Goal: Information Seeking & Learning: Learn about a topic

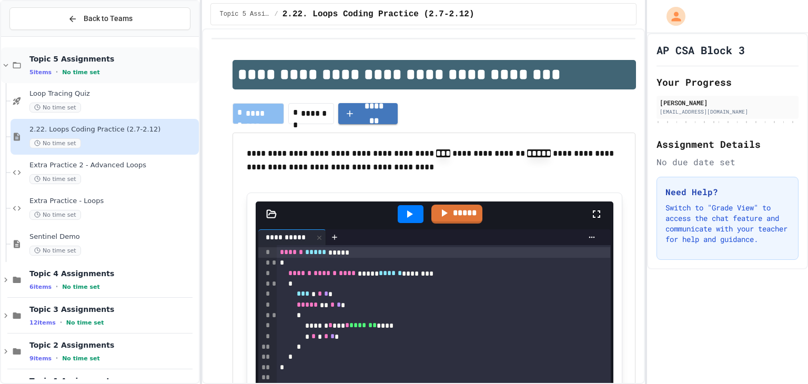
click at [100, 64] on div "Topic 5 Assignments 5 items • No time set" at bounding box center [112, 65] width 167 height 22
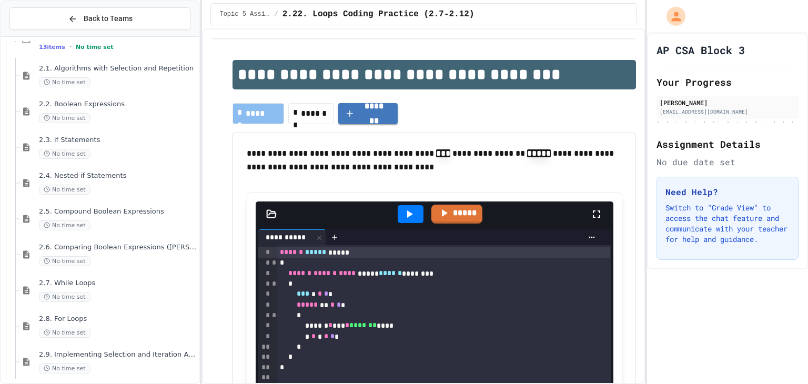
scroll to position [358, 0]
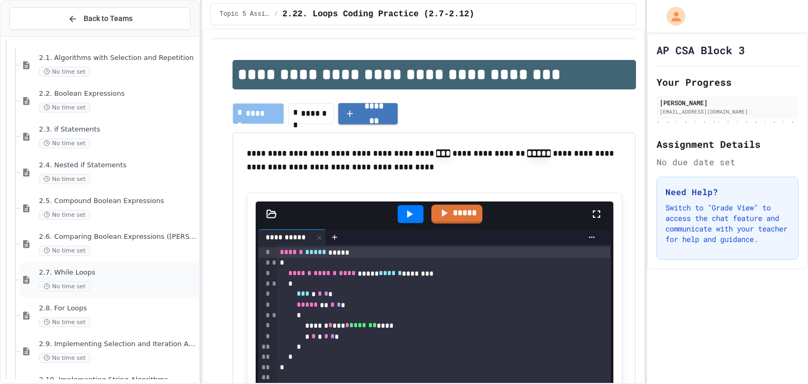
click at [140, 291] on div "2.7. While Loops No time set" at bounding box center [109, 280] width 179 height 36
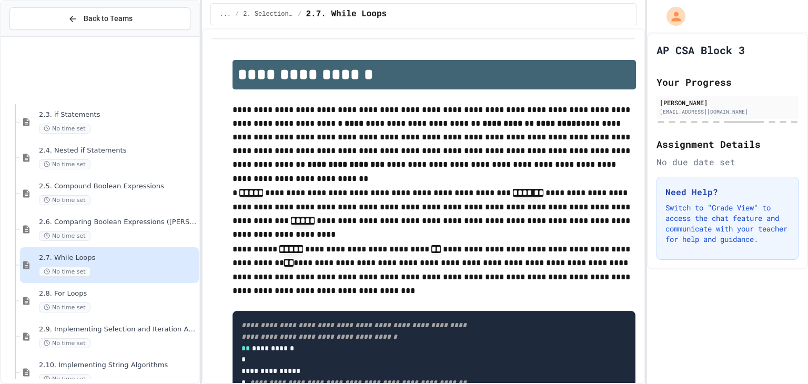
scroll to position [496, 0]
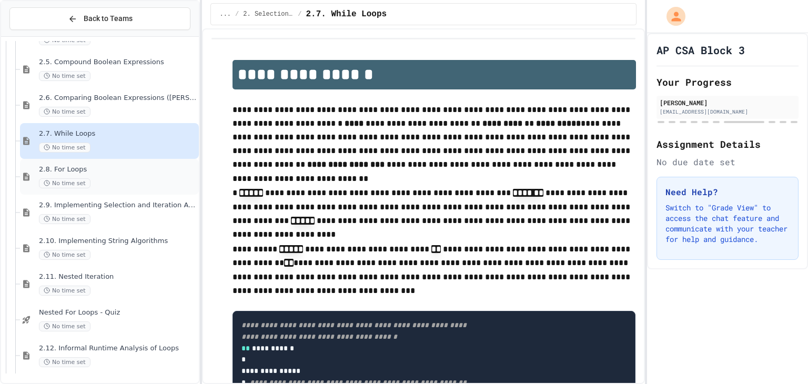
click at [113, 174] on div "2.8. For Loops No time set" at bounding box center [118, 176] width 158 height 23
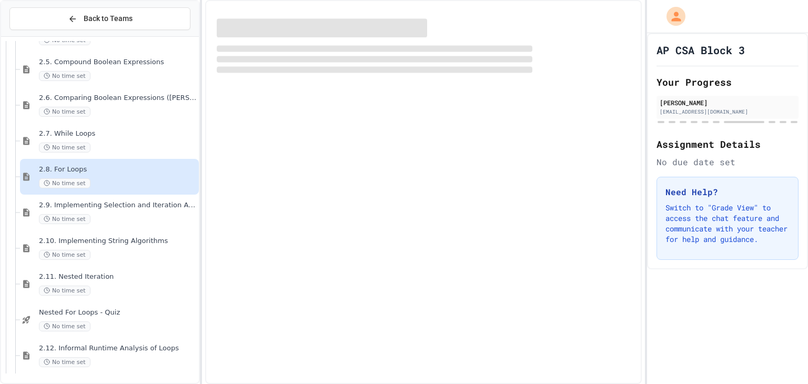
scroll to position [484, 0]
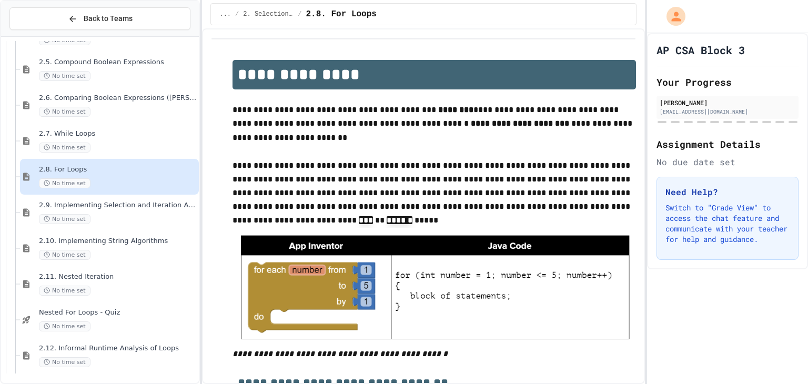
drag, startPoint x: 136, startPoint y: 213, endPoint x: 184, endPoint y: 202, distance: 49.1
click at [136, 214] on div "No time set" at bounding box center [118, 219] width 158 height 10
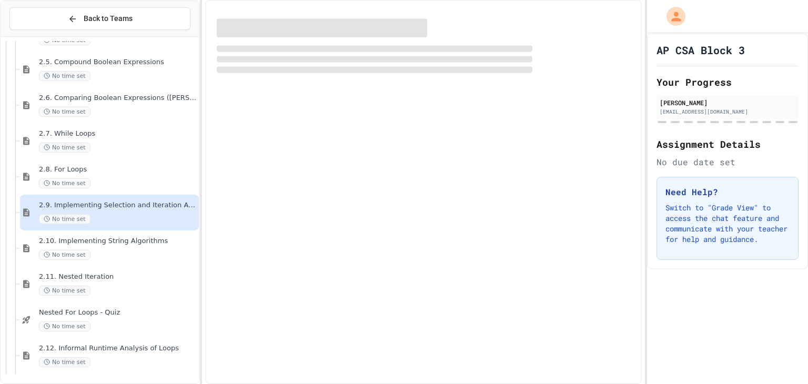
scroll to position [484, 0]
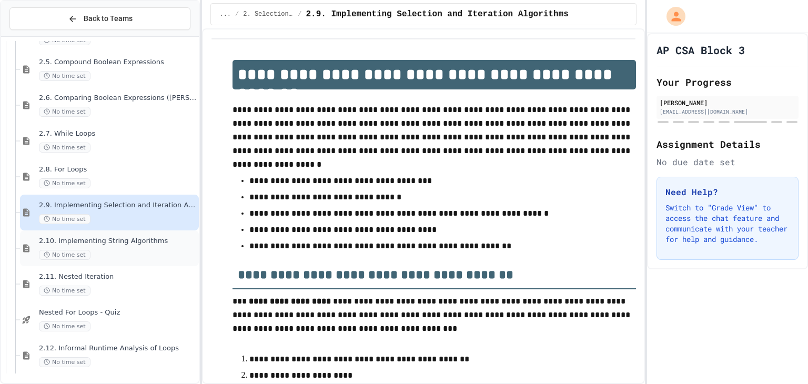
click at [141, 246] on div "2.10. Implementing String Algorithms No time set" at bounding box center [118, 248] width 158 height 23
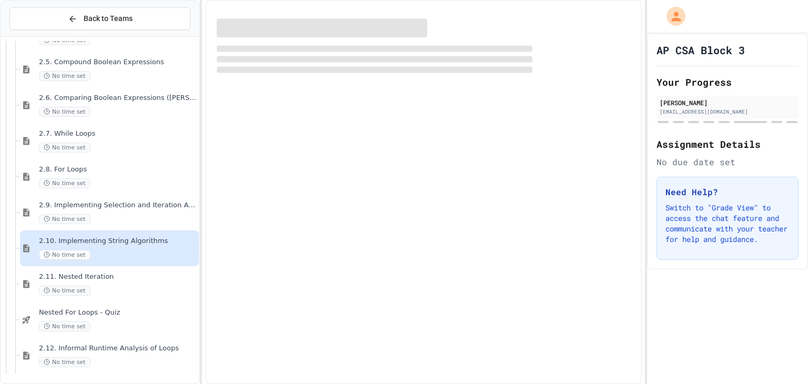
scroll to position [484, 0]
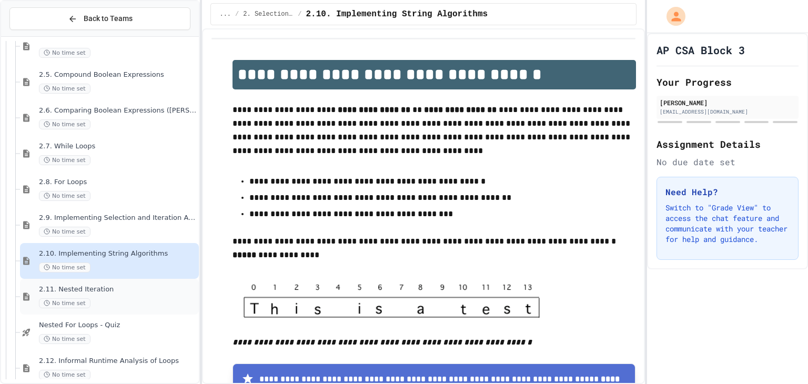
click at [158, 304] on div "No time set" at bounding box center [118, 303] width 158 height 10
